Goal: Check status: Check status

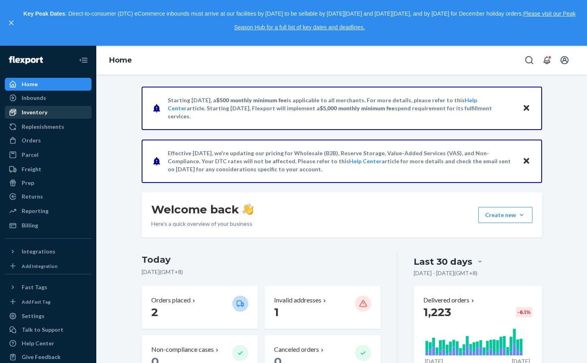
click at [41, 108] on div "Inventory" at bounding box center [35, 112] width 26 height 8
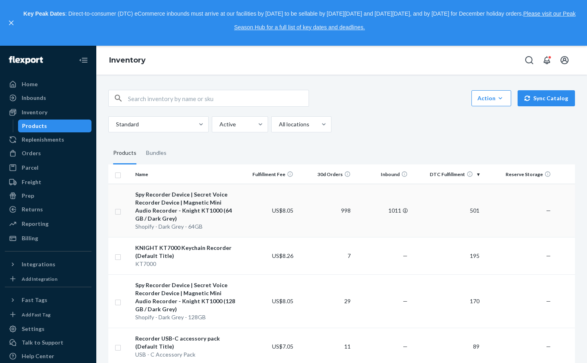
click at [188, 201] on div "Spy Recorder Device | Secret Voice Recorder Device | Magnetic Mini Audio Record…" at bounding box center [185, 207] width 101 height 32
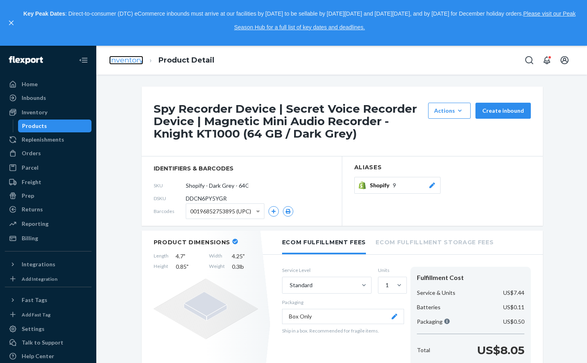
click at [117, 60] on link "Inventory" at bounding box center [126, 60] width 34 height 9
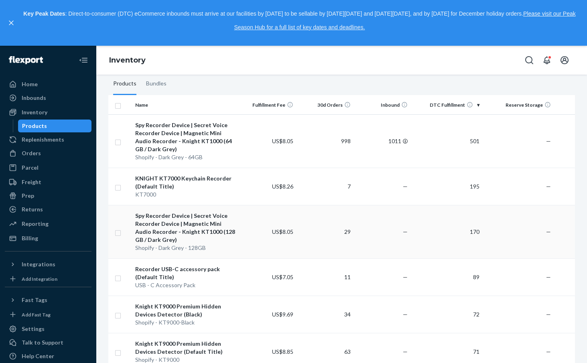
scroll to position [56, 0]
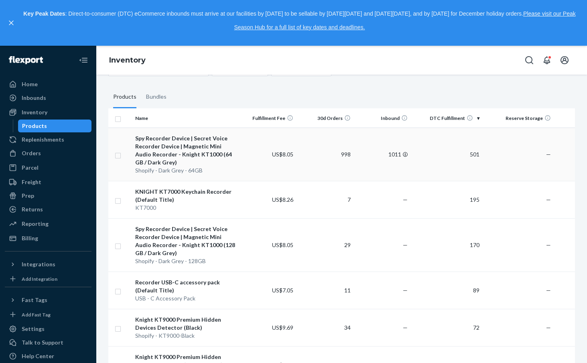
click at [206, 151] on div "Spy Recorder Device | Secret Voice Recorder Device | Magnetic Mini Audio Record…" at bounding box center [185, 150] width 101 height 32
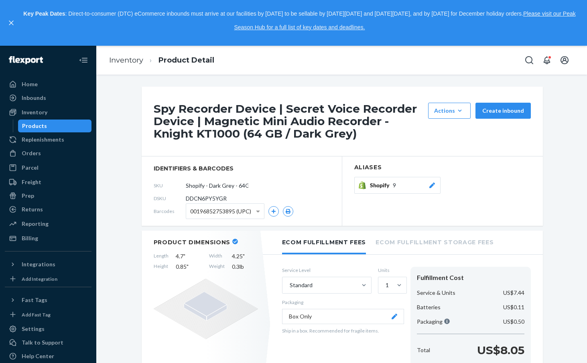
click at [431, 185] on icon at bounding box center [432, 186] width 8 height 6
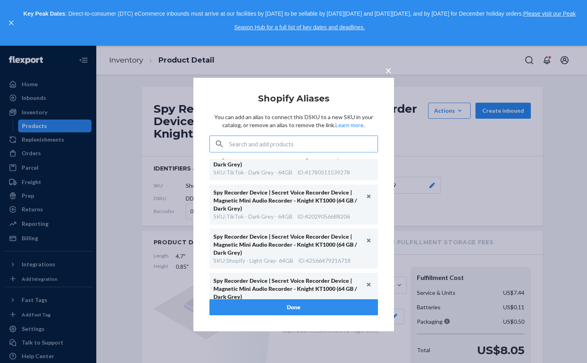
scroll to position [257, 0]
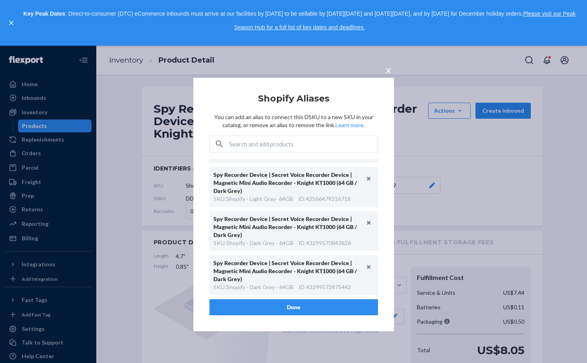
click at [389, 73] on span "×" at bounding box center [388, 70] width 6 height 14
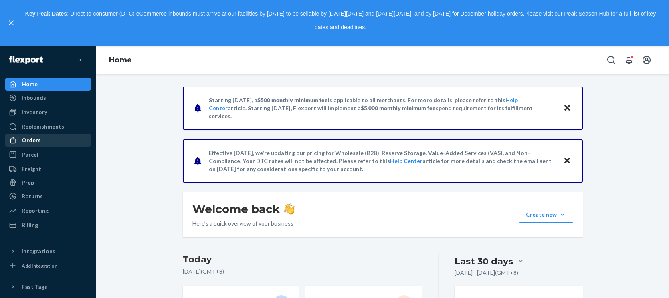
click at [29, 134] on link "Orders" at bounding box center [48, 140] width 87 height 13
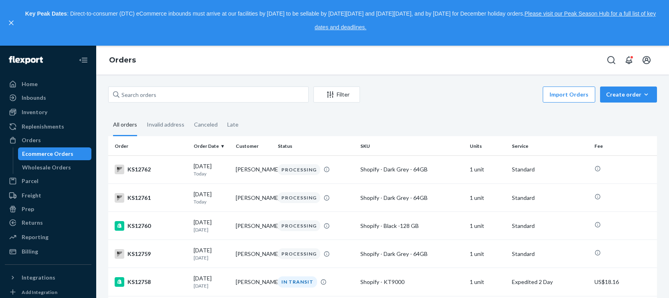
click at [441, 87] on div "Import Orders Create order Ecommerce order Removal order" at bounding box center [511, 96] width 292 height 18
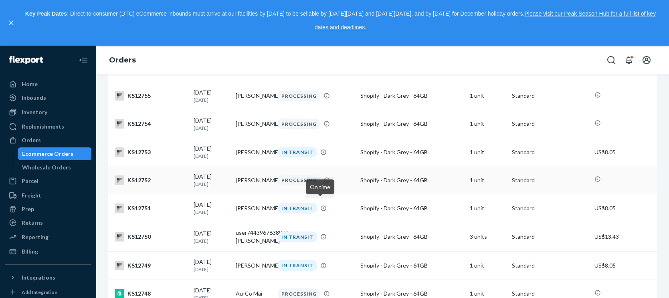
click at [138, 185] on div "KS12752" at bounding box center [151, 181] width 73 height 10
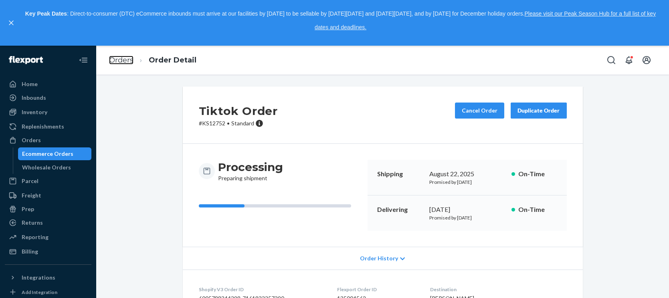
drag, startPoint x: 124, startPoint y: 59, endPoint x: 211, endPoint y: 3, distance: 104.1
click at [124, 59] on link "Orders" at bounding box center [121, 60] width 24 height 9
